Goal: Transaction & Acquisition: Purchase product/service

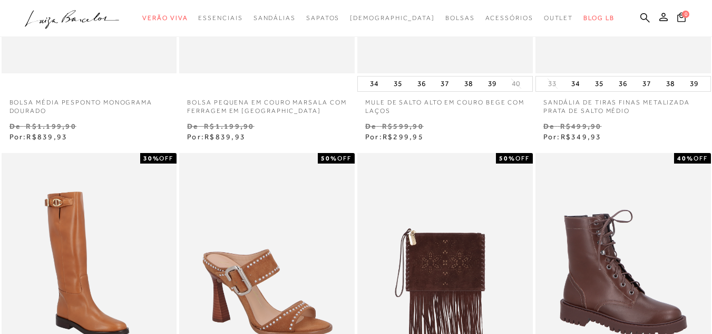
scroll to position [422, 0]
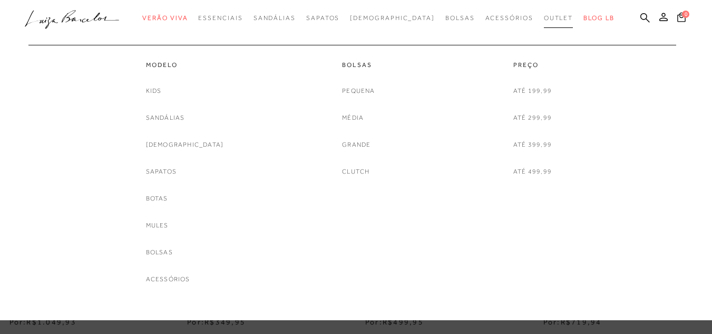
click at [544, 20] on span "Outlet" at bounding box center [559, 17] width 30 height 7
click at [539, 90] on link "Até 199,99" at bounding box center [533, 90] width 38 height 11
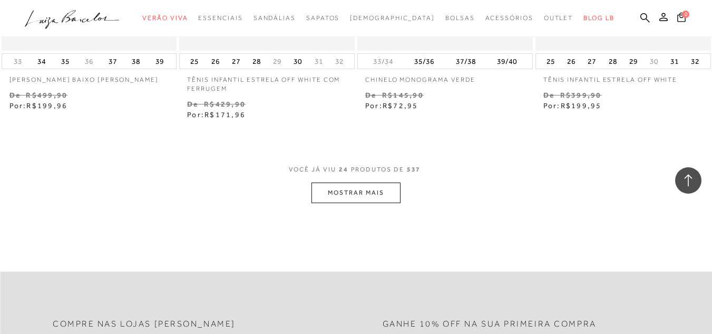
scroll to position [2057, 0]
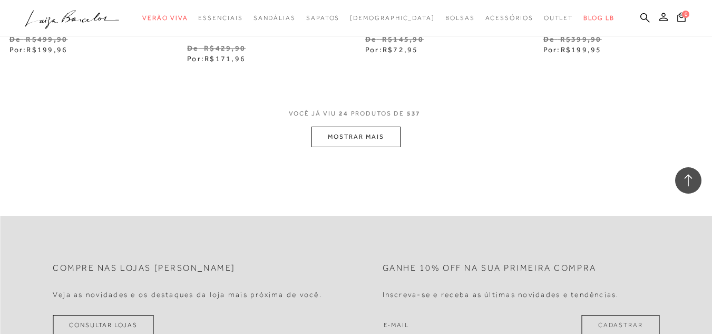
click at [392, 146] on button "MOSTRAR MAIS" at bounding box center [356, 137] width 89 height 21
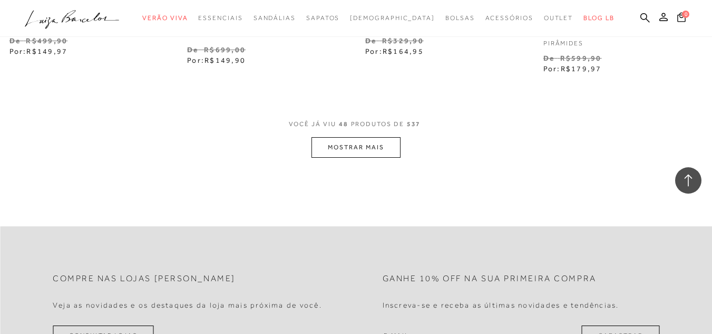
scroll to position [4113, 0]
click at [361, 151] on button "MOSTRAR MAIS" at bounding box center [356, 147] width 89 height 21
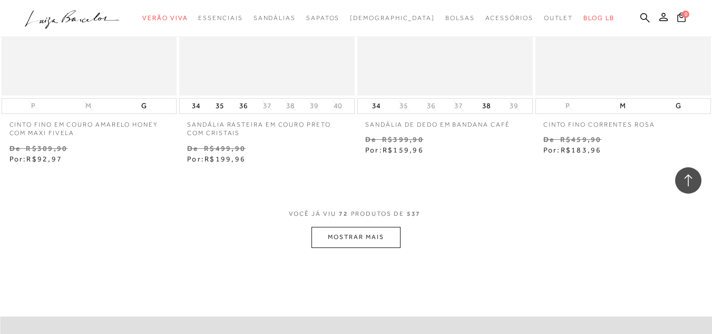
scroll to position [6117, 0]
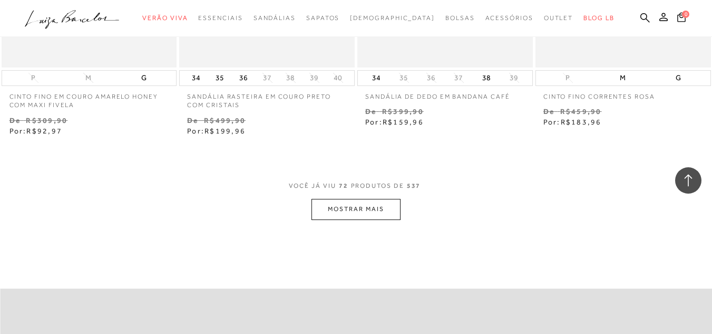
click at [378, 215] on button "MOSTRAR MAIS" at bounding box center [356, 209] width 89 height 21
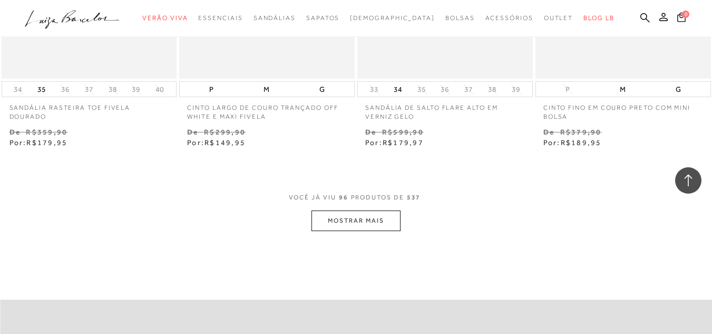
scroll to position [8174, 0]
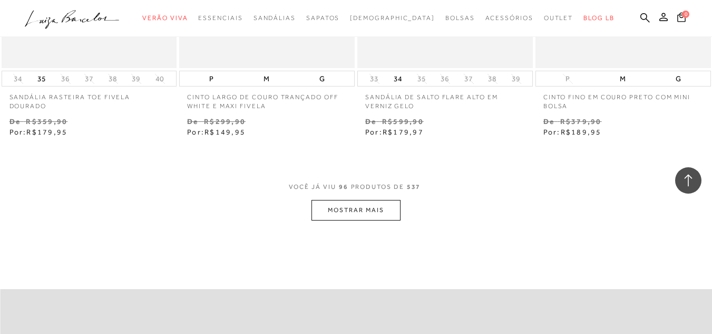
click at [391, 215] on button "MOSTRAR MAIS" at bounding box center [356, 210] width 89 height 21
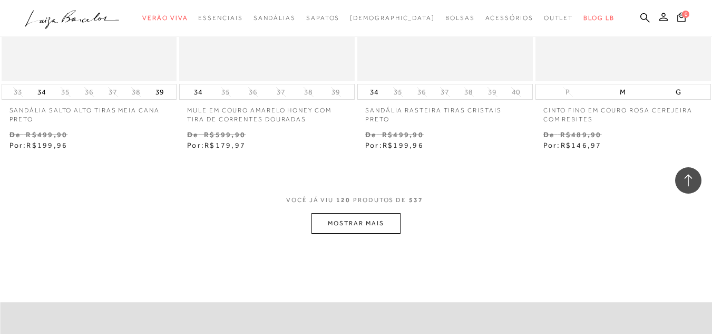
scroll to position [10230, 0]
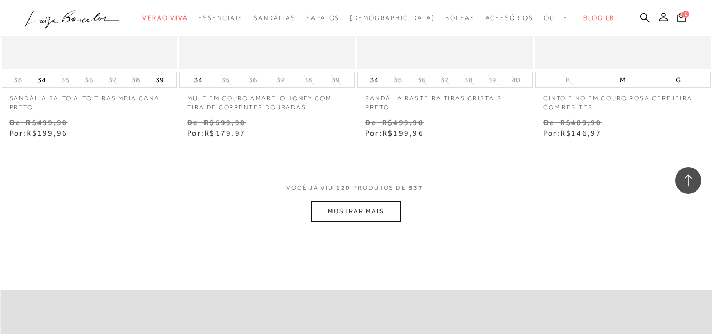
click at [377, 221] on button "MOSTRAR MAIS" at bounding box center [356, 211] width 89 height 21
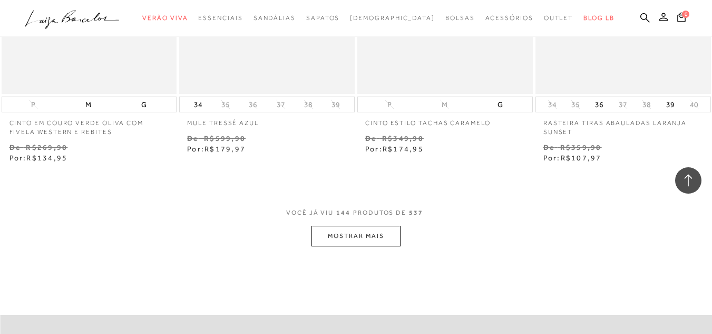
scroll to position [12287, 0]
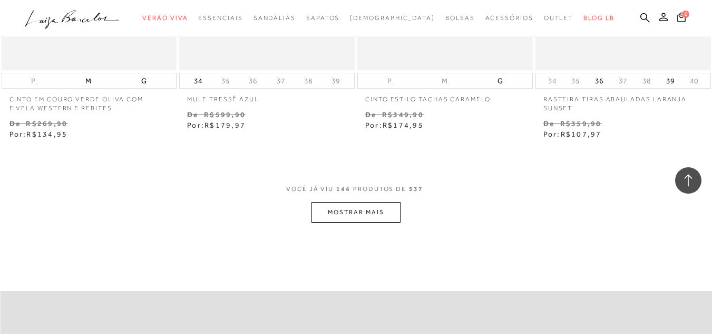
click at [336, 223] on button "MOSTRAR MAIS" at bounding box center [356, 212] width 89 height 21
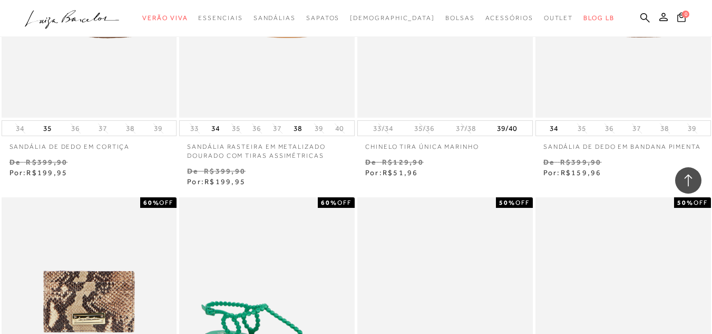
scroll to position [13605, 0]
